Goal: Information Seeking & Learning: Understand process/instructions

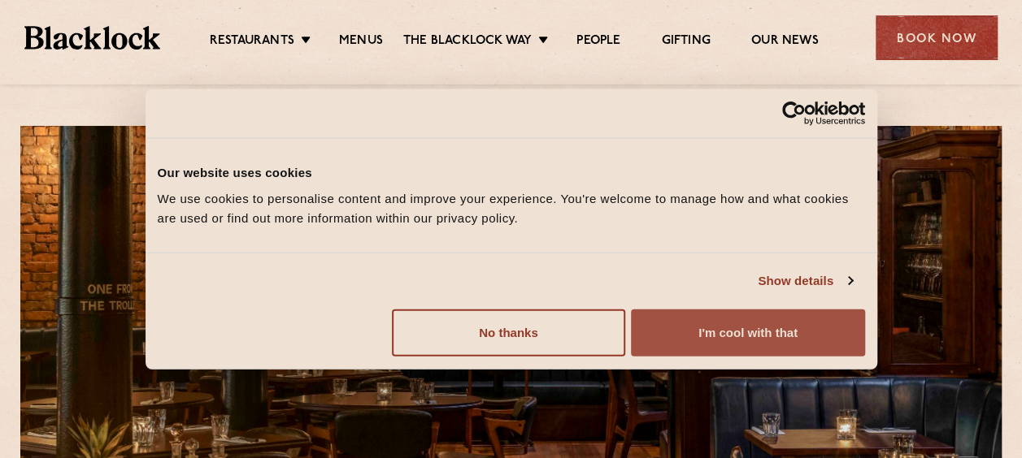
click at [735, 313] on button "I'm cool with that" at bounding box center [747, 332] width 233 height 47
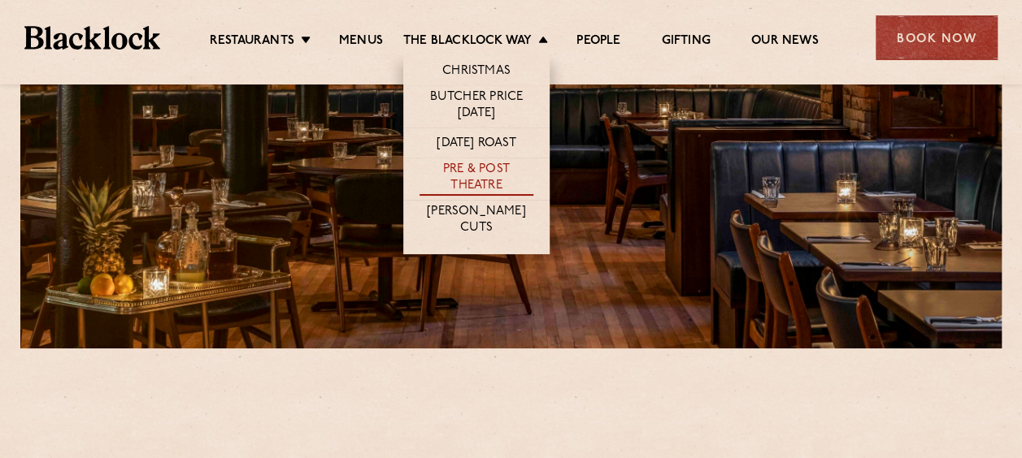
scroll to position [406, 0]
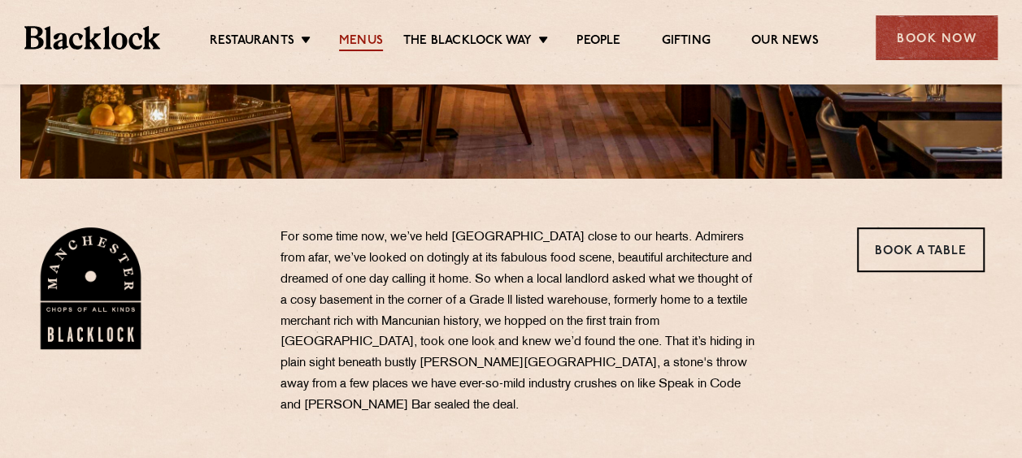
click at [371, 38] on link "Menus" at bounding box center [361, 42] width 44 height 18
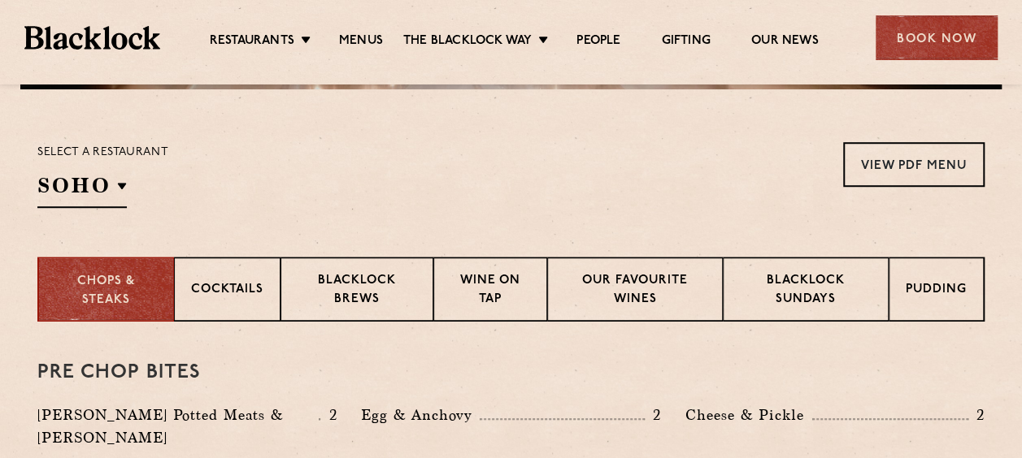
scroll to position [455, 0]
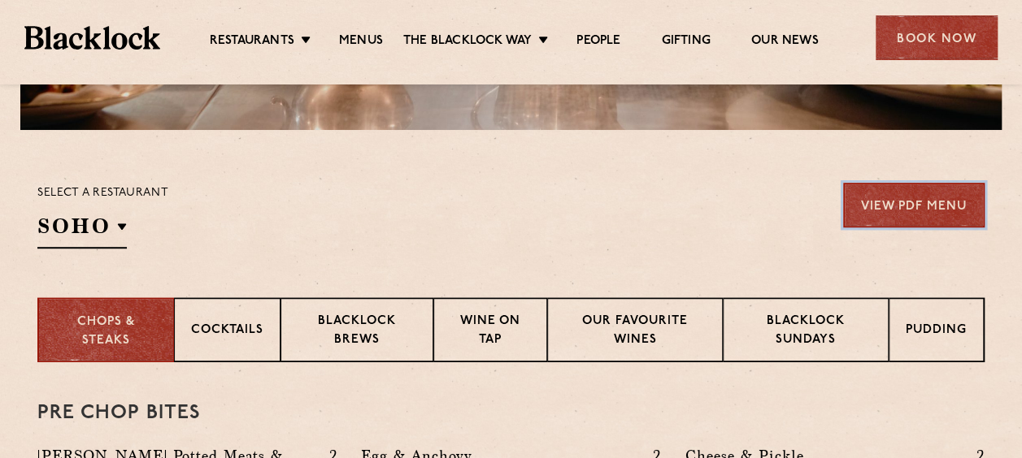
click at [922, 193] on link "View PDF Menu" at bounding box center [913, 205] width 141 height 45
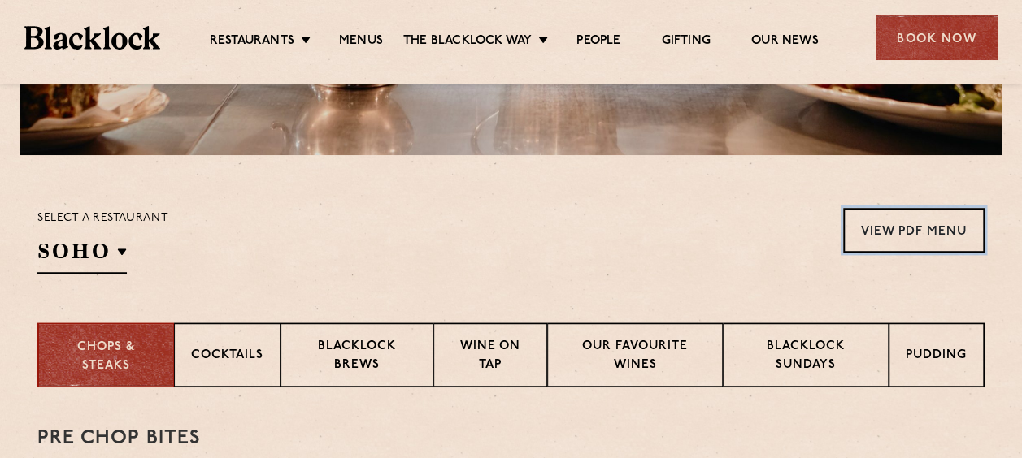
scroll to position [325, 0]
